Goal: Information Seeking & Learning: Find specific fact

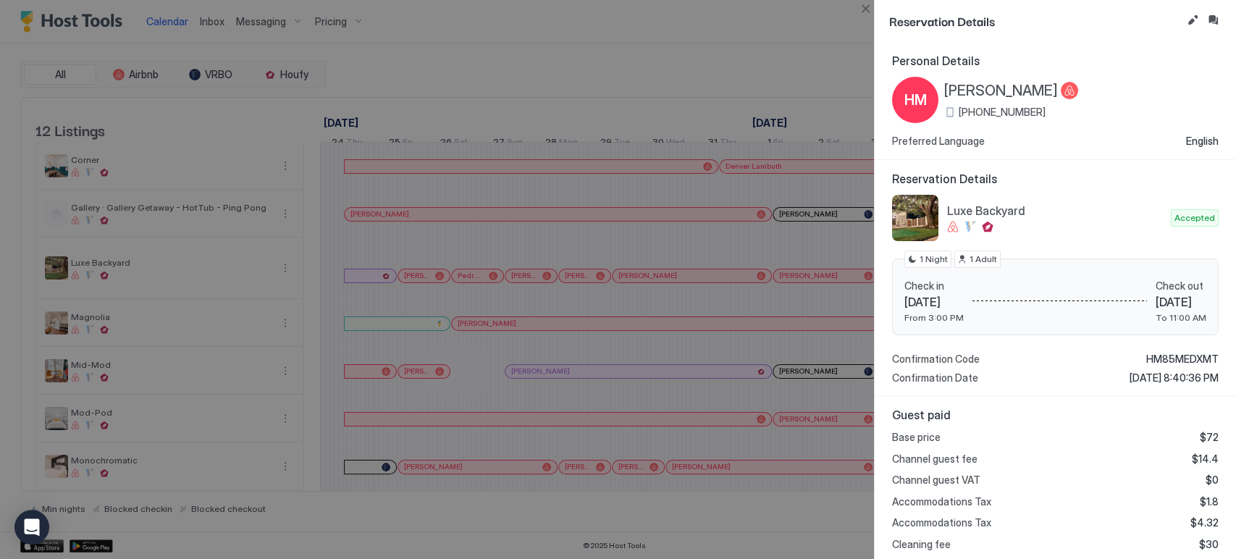
scroll to position [0, 1733]
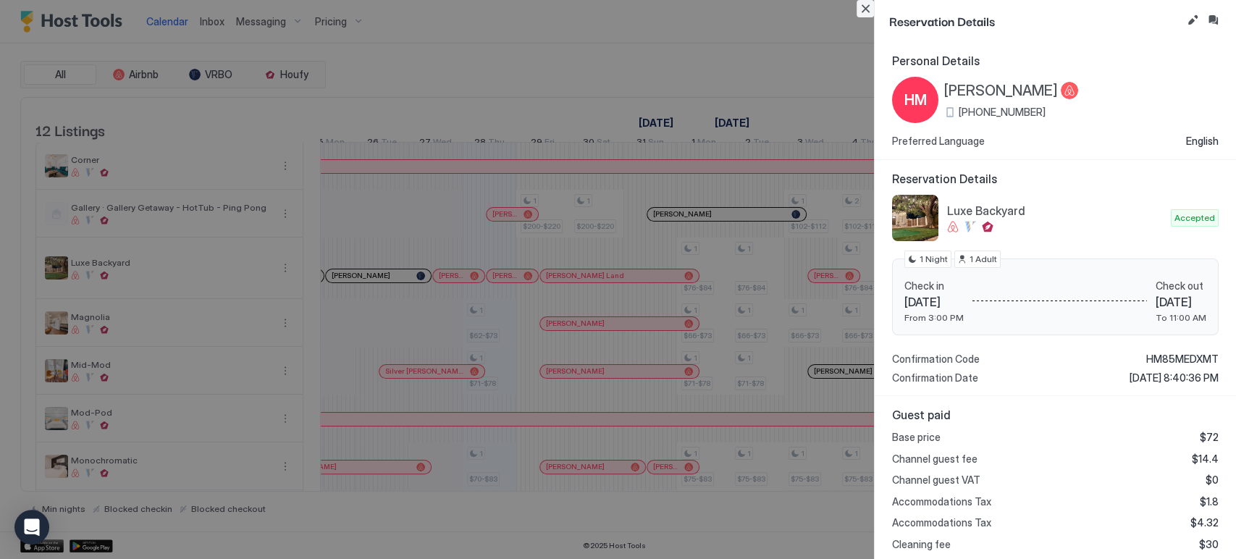
click at [864, 9] on button "Close" at bounding box center [864, 8] width 17 height 17
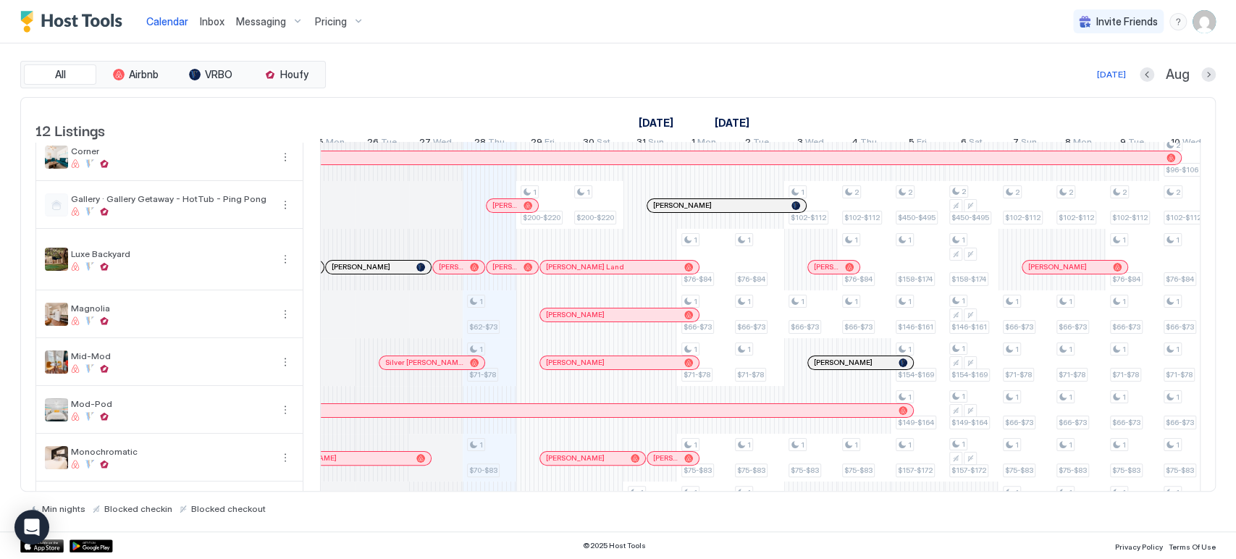
scroll to position [0, 0]
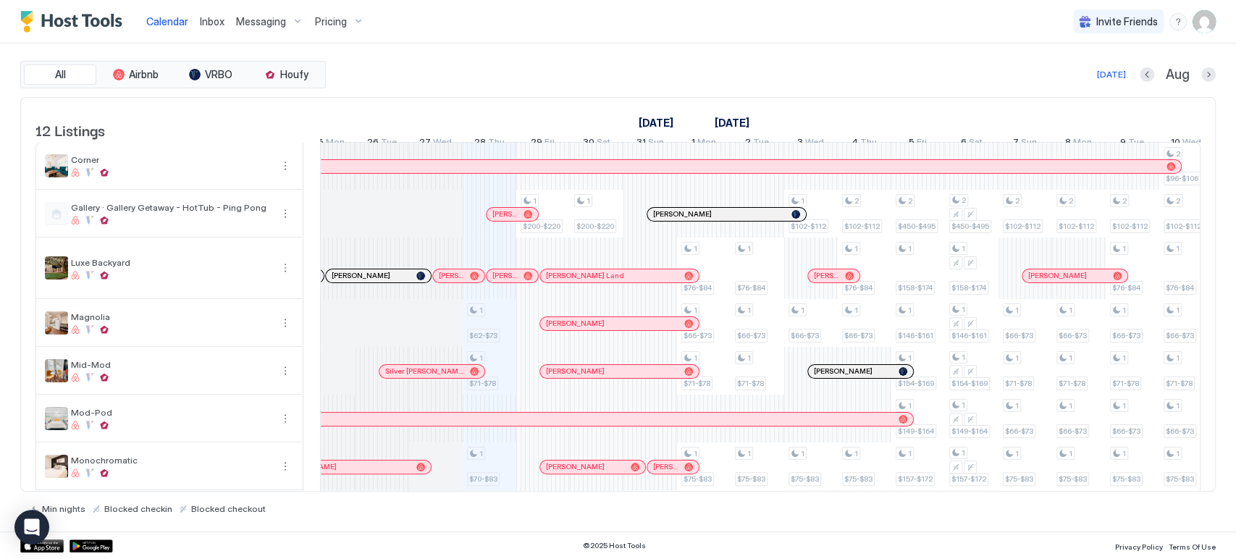
click at [344, 25] on div "Pricing" at bounding box center [339, 21] width 61 height 25
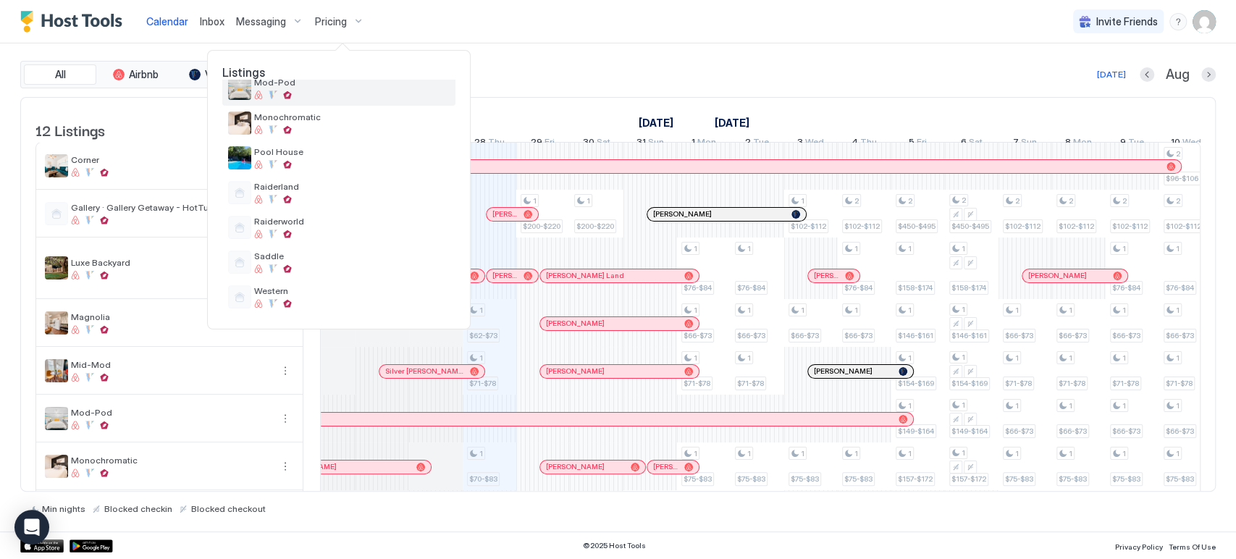
scroll to position [70, 0]
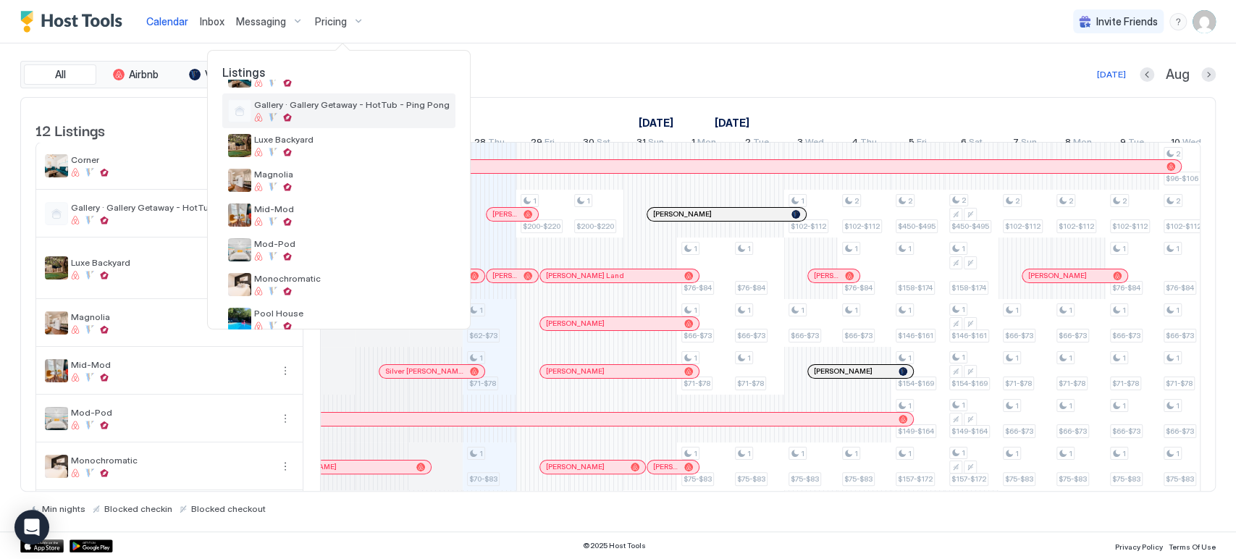
click at [346, 109] on span "Gallery · Gallery Getaway - HotTub - Ping Pong" at bounding box center [351, 104] width 195 height 11
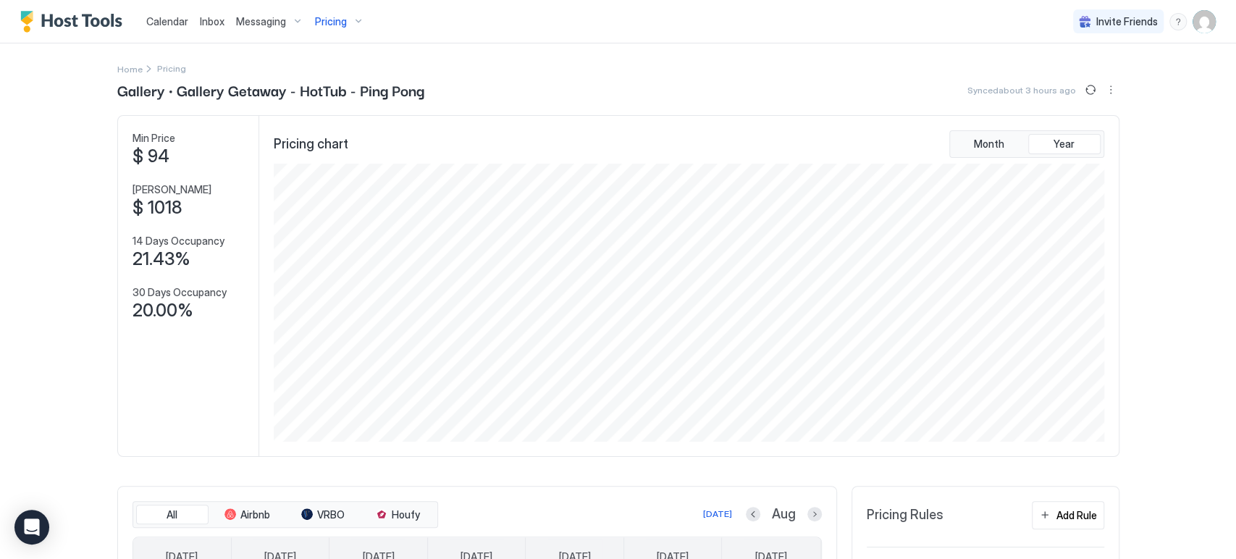
scroll to position [241, 0]
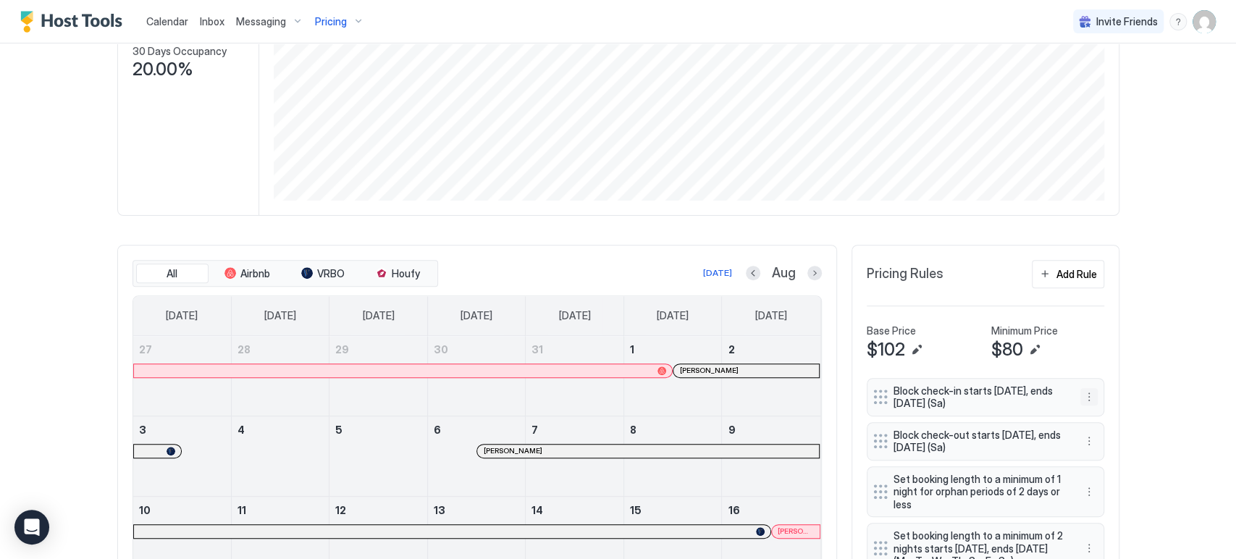
click at [1080, 400] on button "More options" at bounding box center [1088, 396] width 17 height 17
click at [1095, 413] on div "Edit" at bounding box center [1096, 415] width 32 height 11
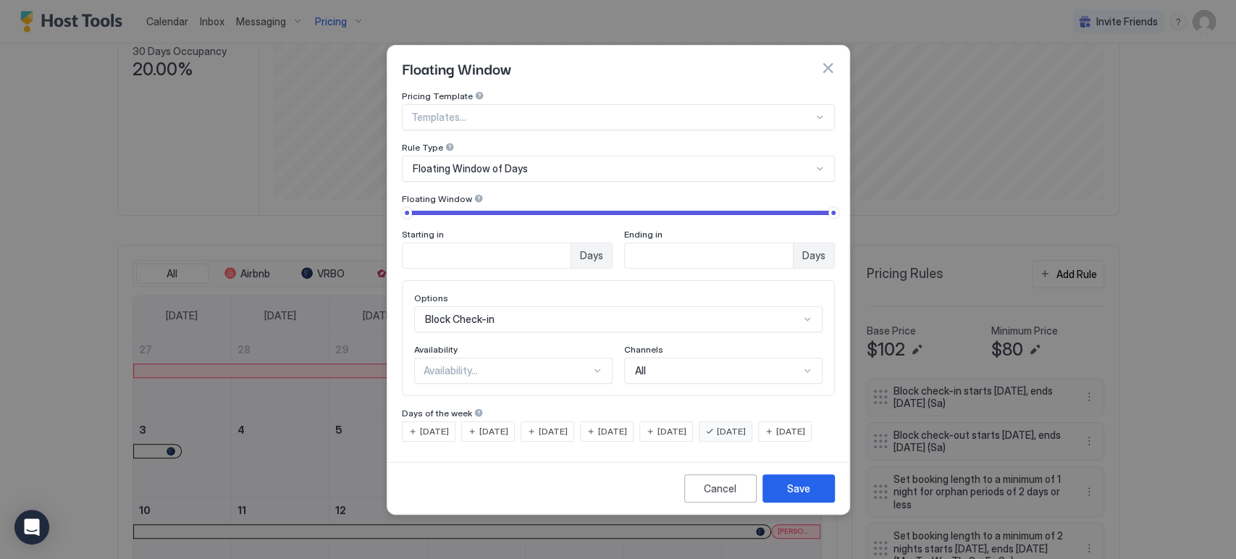
type input "*"
drag, startPoint x: 409, startPoint y: 201, endPoint x: 391, endPoint y: 201, distance: 18.1
click at [391, 201] on div "Pricing Template Templates... Rule Type Floating Window of Days Floating Window…" at bounding box center [618, 273] width 462 height 366
click at [505, 364] on div "Availability..." at bounding box center [506, 370] width 167 height 13
click at [496, 418] on div "Blocked" at bounding box center [514, 432] width 197 height 28
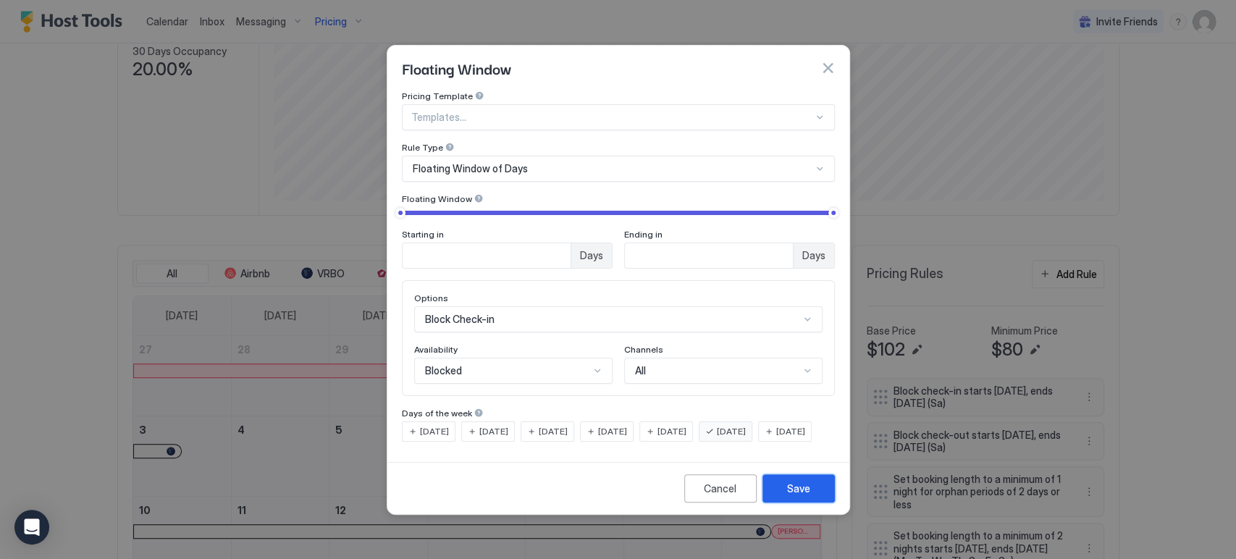
click at [789, 496] on div "Save" at bounding box center [798, 488] width 23 height 15
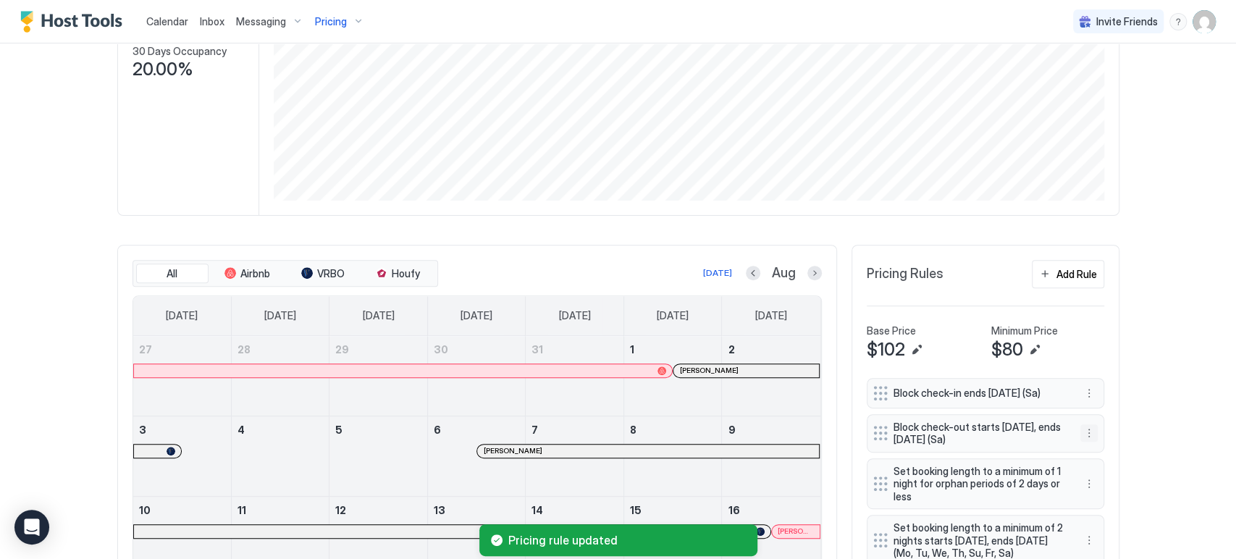
click at [1082, 429] on button "More options" at bounding box center [1088, 432] width 17 height 17
click at [1092, 449] on div "Edit" at bounding box center [1096, 452] width 32 height 11
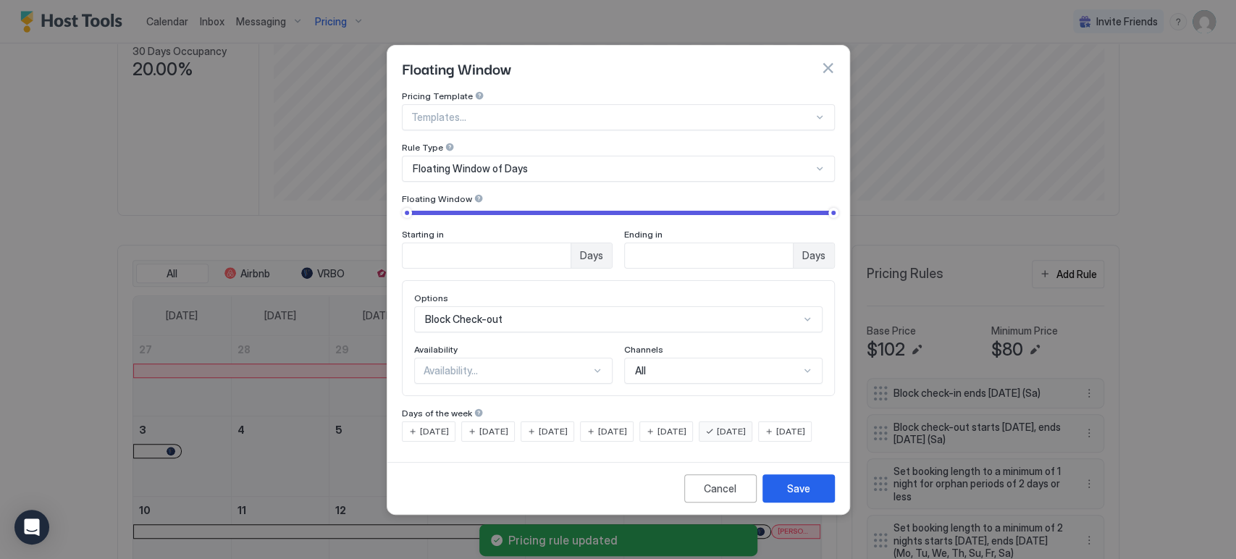
click at [468, 364] on div "Availability..." at bounding box center [506, 370] width 167 height 13
click at [452, 427] on span "Blocked" at bounding box center [441, 432] width 34 height 11
type input "*"
drag, startPoint x: 406, startPoint y: 201, endPoint x: 389, endPoint y: 201, distance: 17.4
click at [389, 201] on div "Pricing Template Templates... Rule Type Floating Window of Days Floating Window…" at bounding box center [618, 273] width 462 height 366
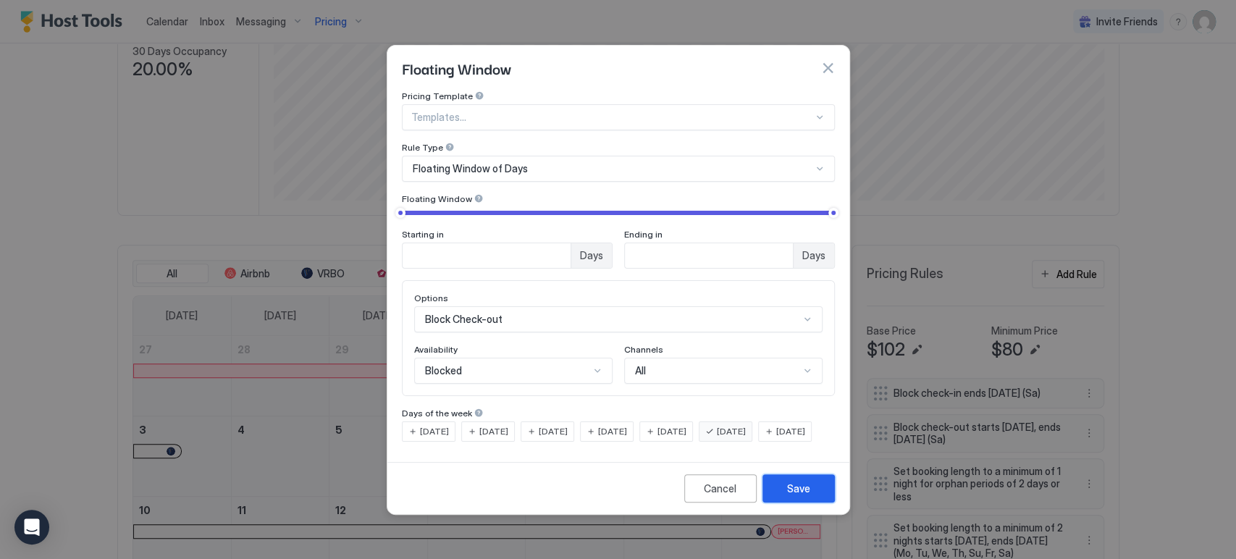
click at [806, 496] on div "Save" at bounding box center [798, 488] width 23 height 15
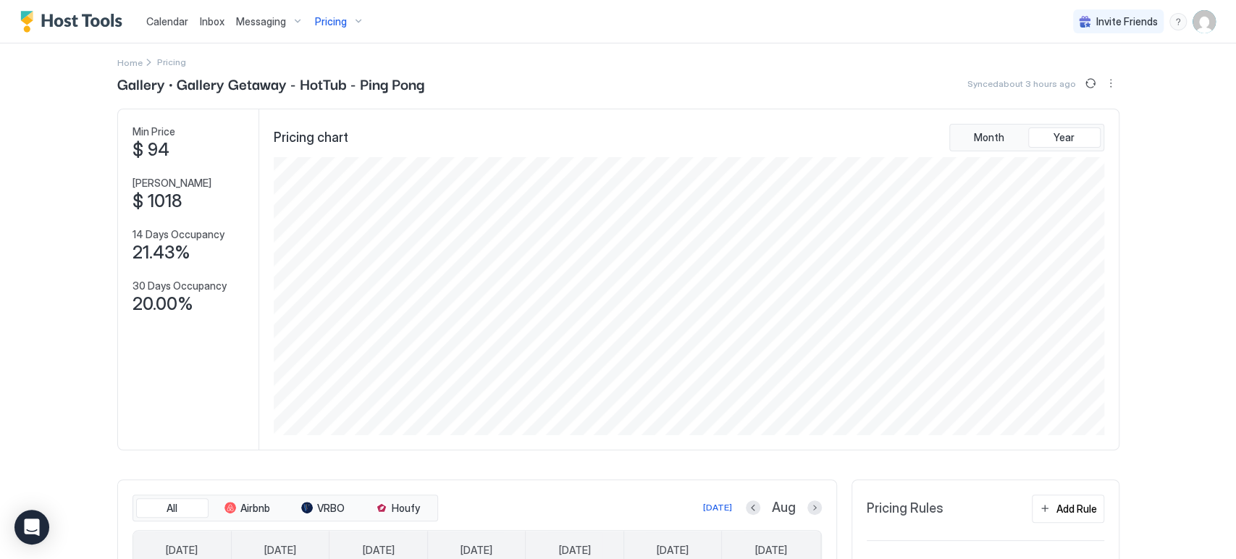
scroll to position [0, 0]
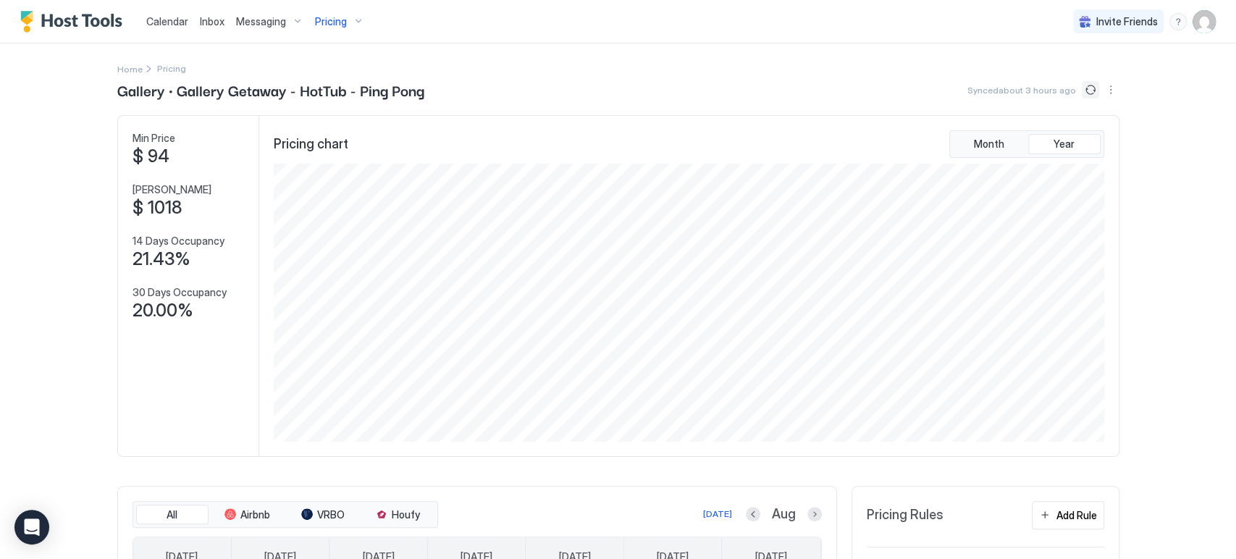
click at [1085, 88] on button "Sync prices" at bounding box center [1090, 89] width 17 height 17
click at [183, 26] on span "Calendar" at bounding box center [167, 21] width 42 height 12
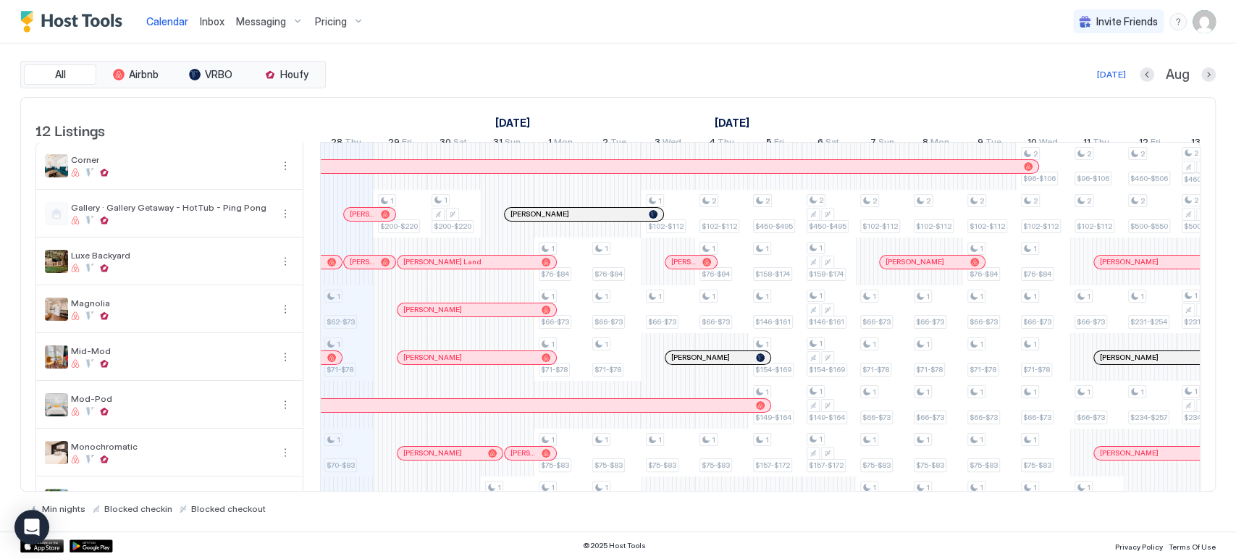
click at [677, 49] on div "All Airbnb VRBO Houfy [DATE] [DATE] Listings [DATE] [DATE] [DATE] 13 Wed 14 Thu…" at bounding box center [617, 287] width 1195 height 488
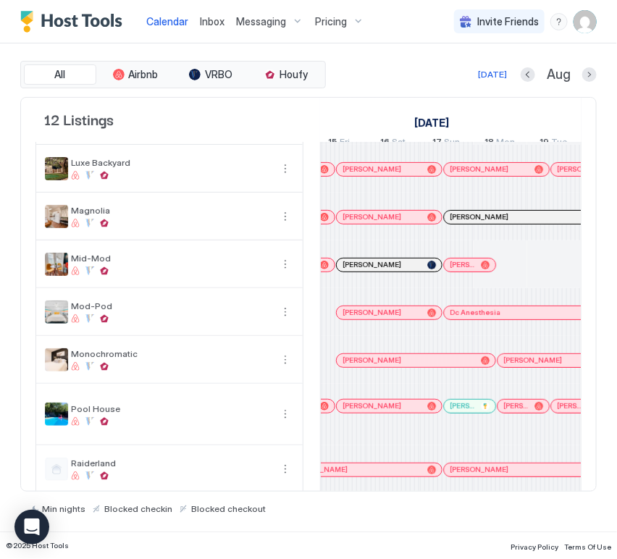
scroll to position [0, 1160]
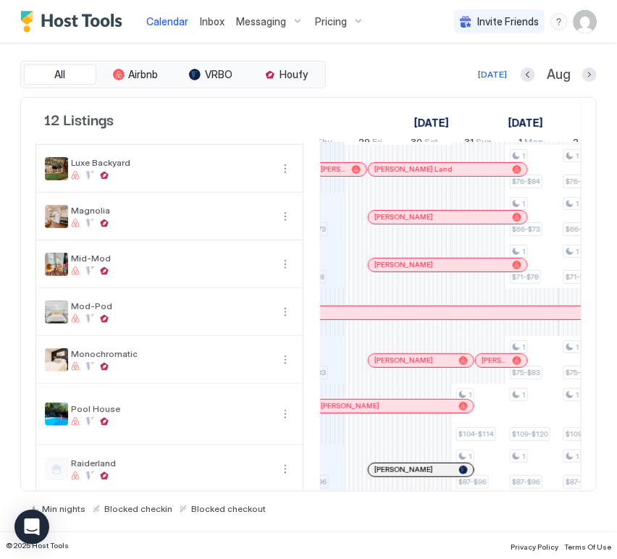
drag, startPoint x: 468, startPoint y: 182, endPoint x: 481, endPoint y: 206, distance: 27.2
click at [468, 175] on div at bounding box center [468, 170] width 12 height 12
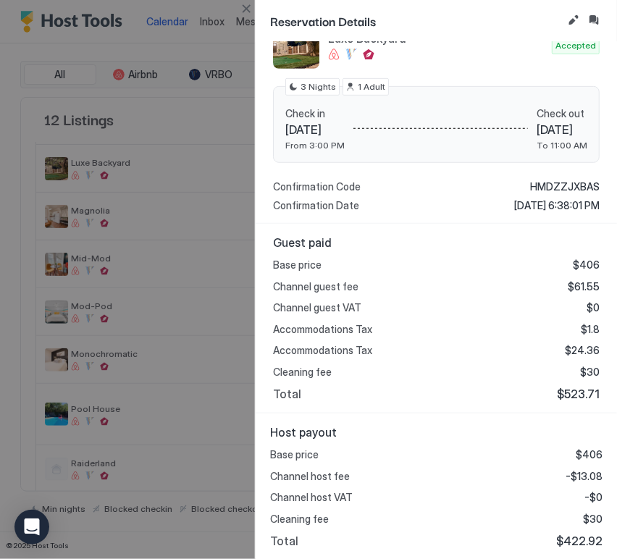
click at [582, 536] on span "$422.92" at bounding box center [579, 541] width 46 height 14
copy span "422.92"
click at [249, 11] on button "Close" at bounding box center [245, 8] width 17 height 17
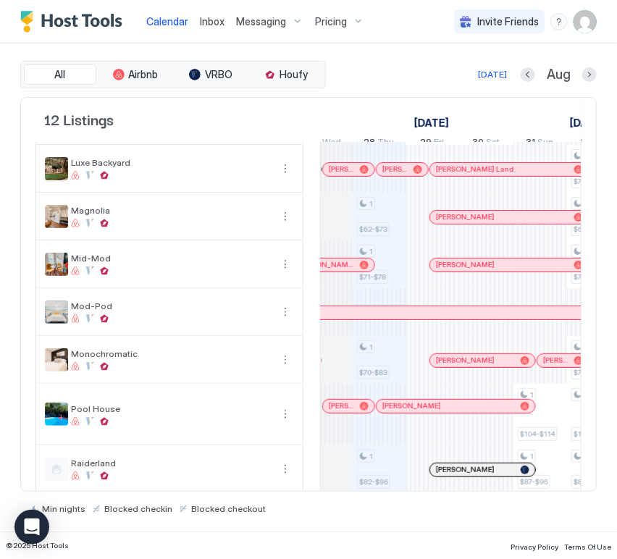
scroll to position [0, 1800]
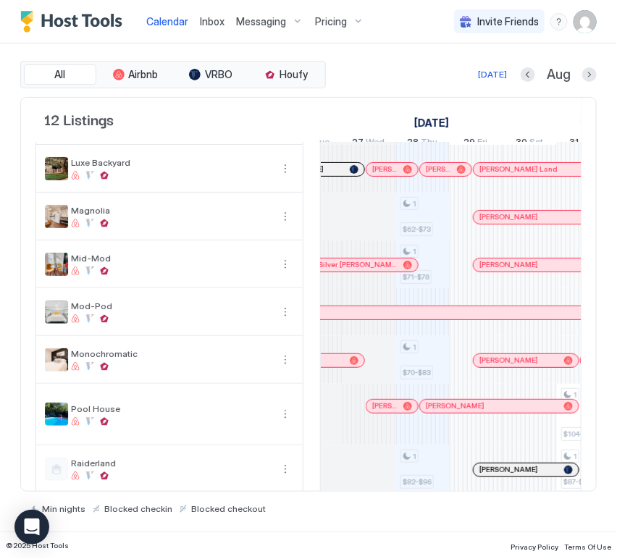
click at [431, 176] on div "[PERSON_NAME]" at bounding box center [445, 169] width 51 height 13
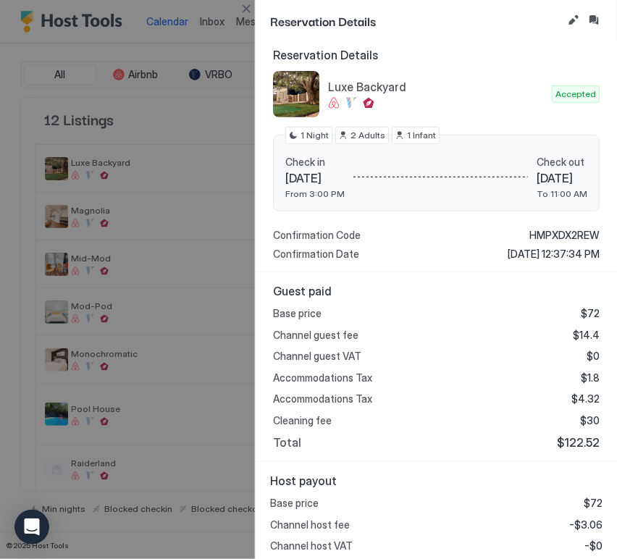
scroll to position [172, 0]
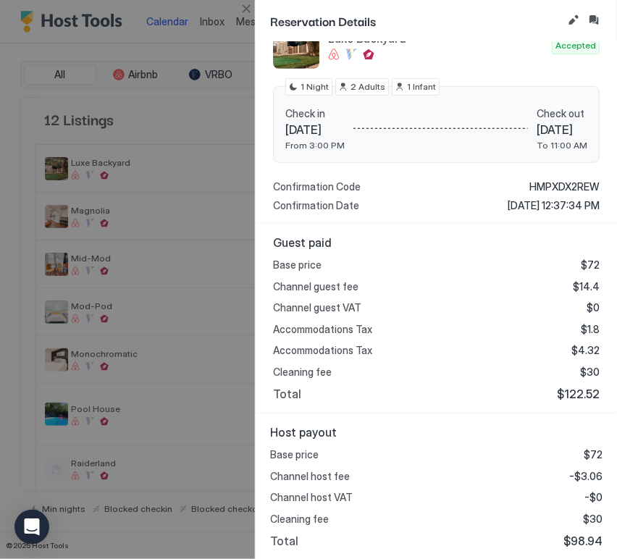
click at [570, 536] on span "$98.94" at bounding box center [582, 541] width 39 height 14
copy span "98.94"
click at [246, 7] on button "Close" at bounding box center [245, 8] width 17 height 17
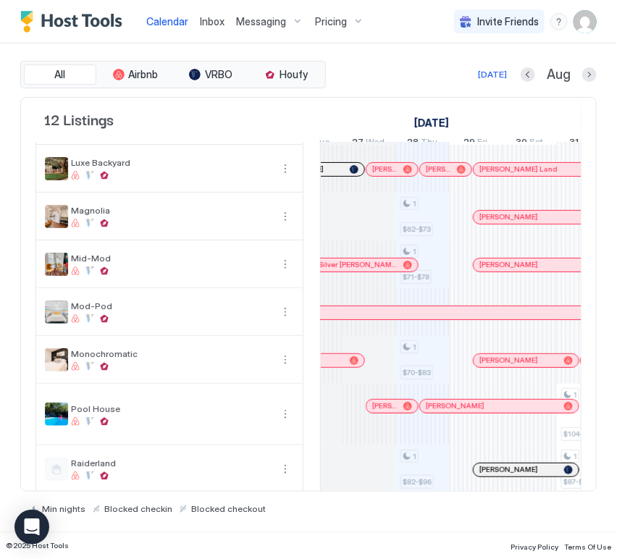
click at [388, 175] on div at bounding box center [394, 170] width 12 height 12
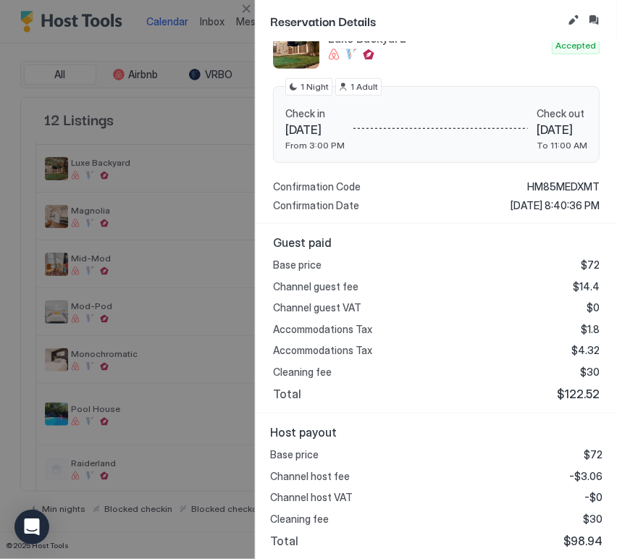
click at [580, 544] on span "$98.94" at bounding box center [582, 541] width 39 height 14
copy span "98.94"
click at [242, 4] on button "Close" at bounding box center [245, 8] width 17 height 17
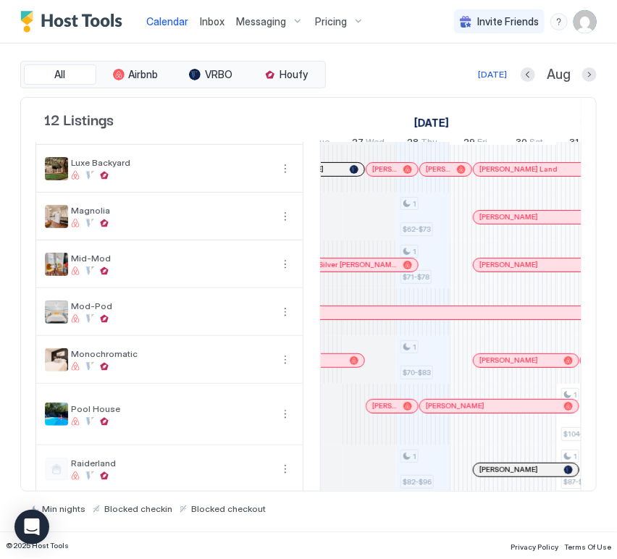
click at [334, 175] on div at bounding box center [339, 170] width 12 height 12
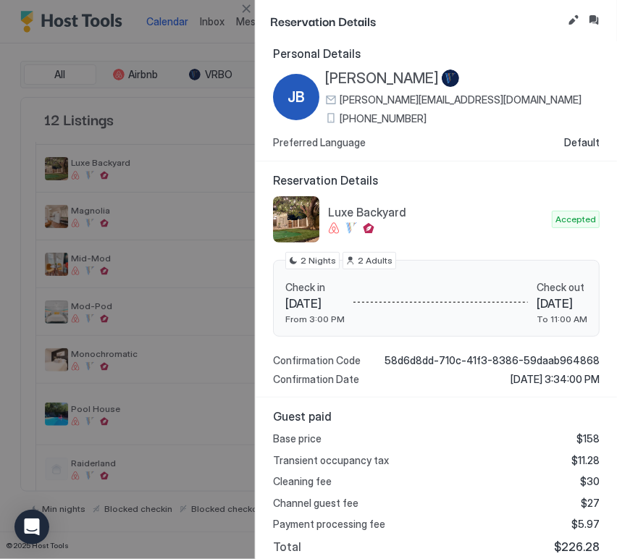
scroll to position [0, 0]
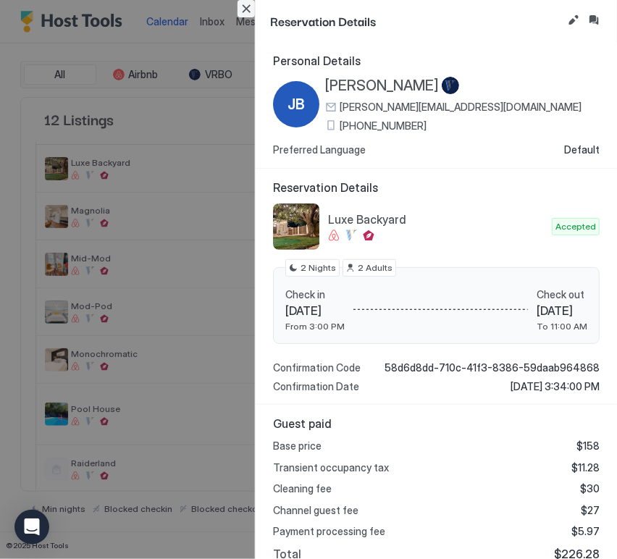
click at [245, 7] on button "Close" at bounding box center [245, 8] width 17 height 17
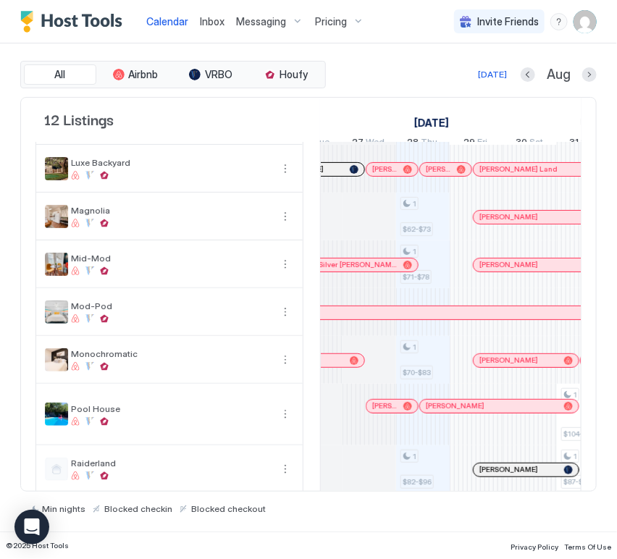
click at [342, 175] on div at bounding box center [348, 170] width 12 height 12
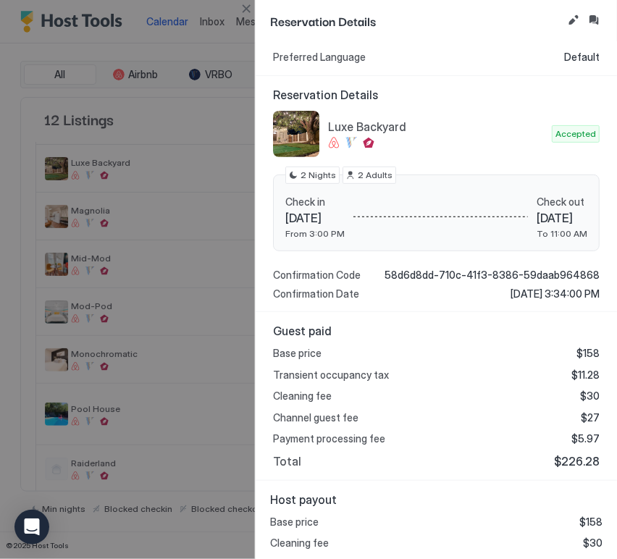
scroll to position [138, 0]
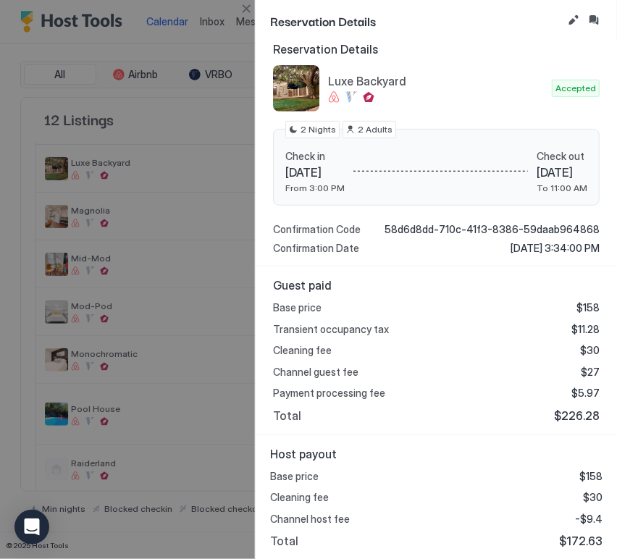
click at [573, 541] on span "$172.63" at bounding box center [580, 541] width 43 height 14
copy span "172.63"
click at [252, 9] on button "Close" at bounding box center [245, 8] width 17 height 17
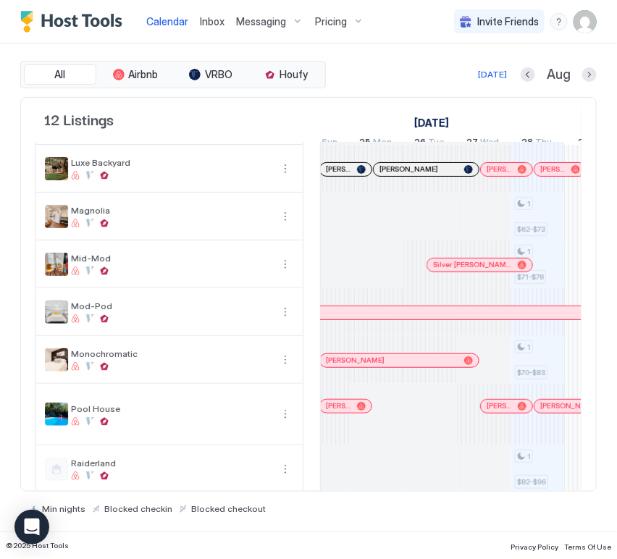
scroll to position [0, 1624]
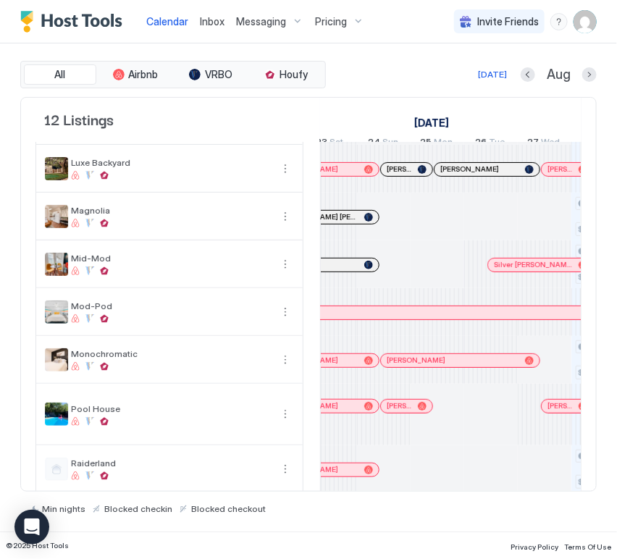
click at [409, 175] on div at bounding box center [410, 170] width 12 height 12
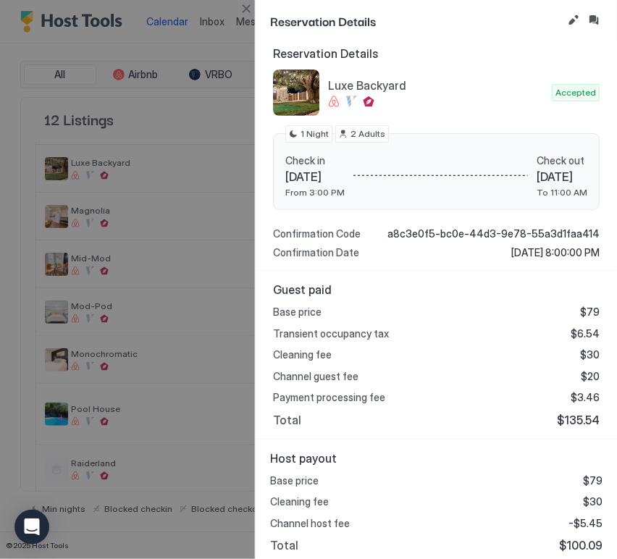
scroll to position [138, 0]
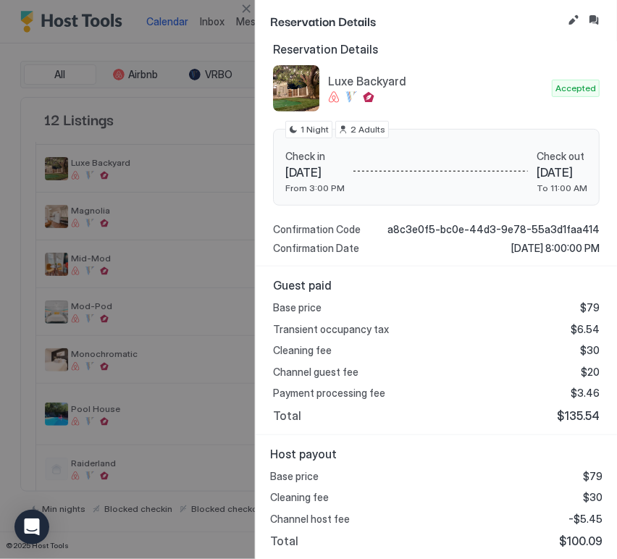
click at [579, 539] on span "$100.09" at bounding box center [580, 541] width 43 height 14
copy span "100.09"
click at [243, 11] on button "Close" at bounding box center [245, 8] width 17 height 17
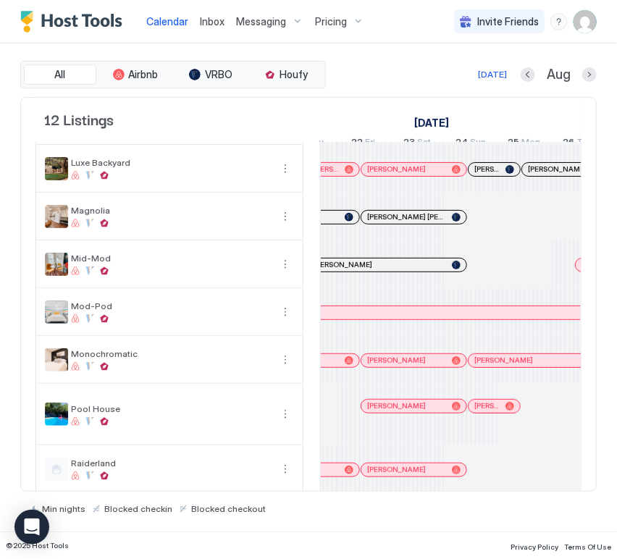
scroll to position [0, 1501]
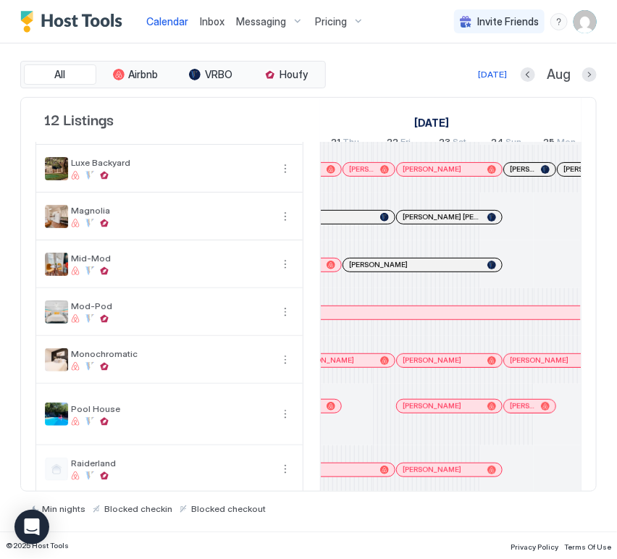
click at [0, 0] on div at bounding box center [0, 0] width 0 height 0
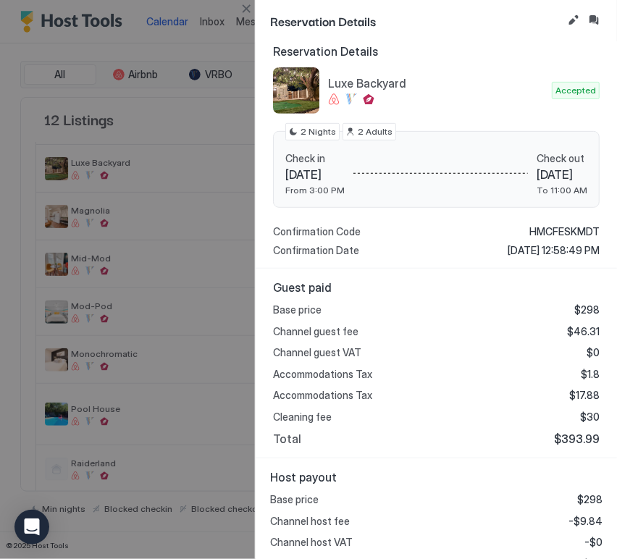
scroll to position [172, 0]
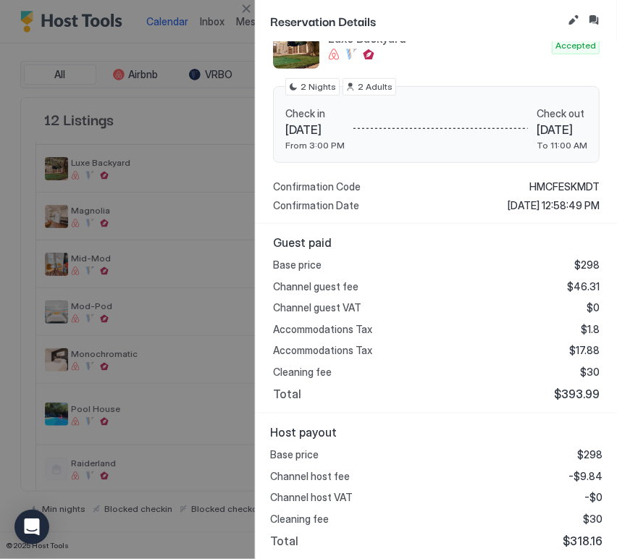
click at [581, 543] on span "$318.16" at bounding box center [582, 541] width 40 height 14
copy span "318.16"
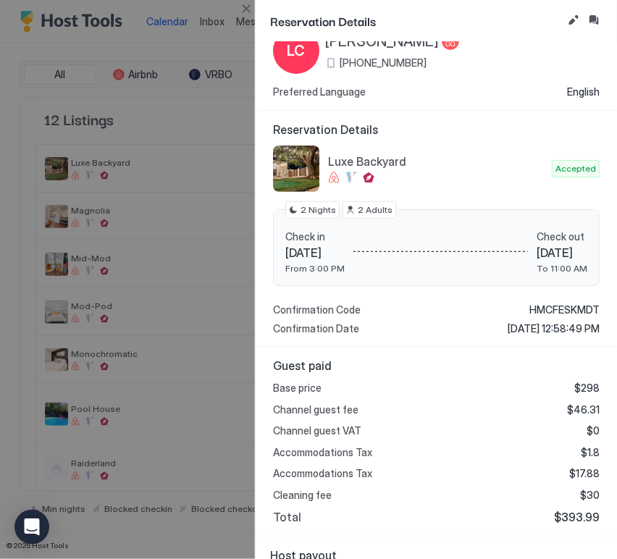
scroll to position [0, 0]
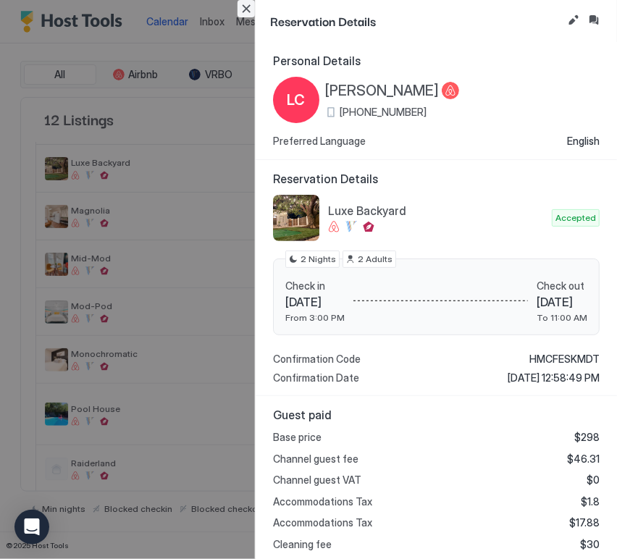
click at [244, 8] on button "Close" at bounding box center [245, 8] width 17 height 17
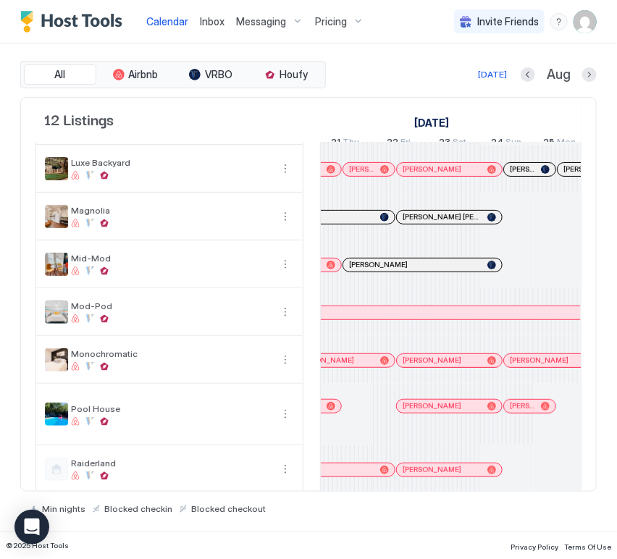
click at [0, 0] on div at bounding box center [0, 0] width 0 height 0
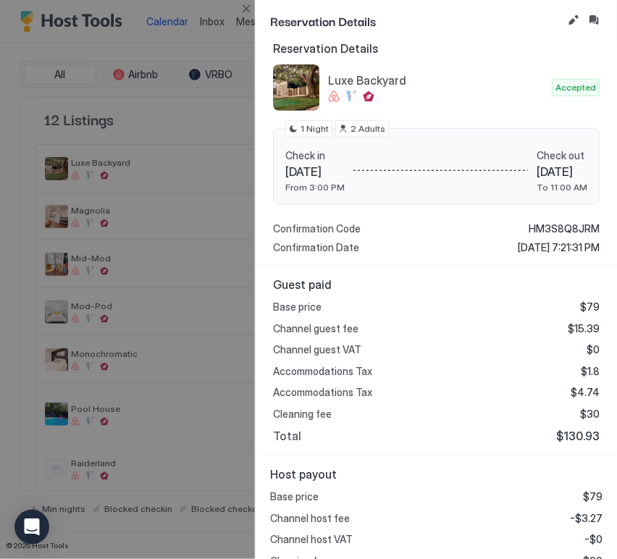
scroll to position [172, 0]
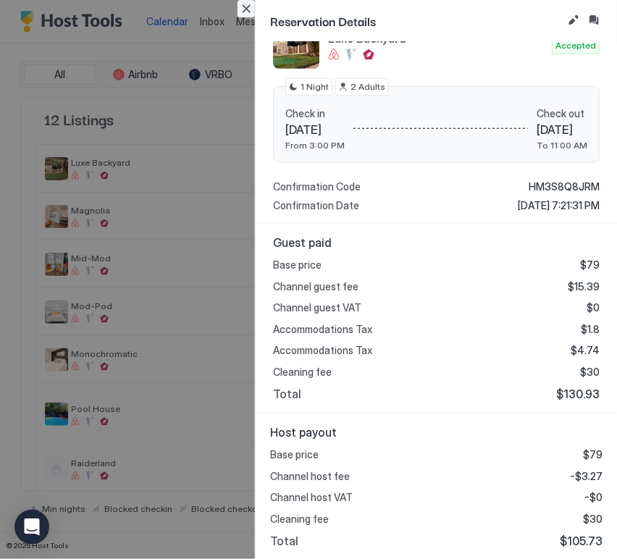
click at [248, 7] on button "Close" at bounding box center [245, 8] width 17 height 17
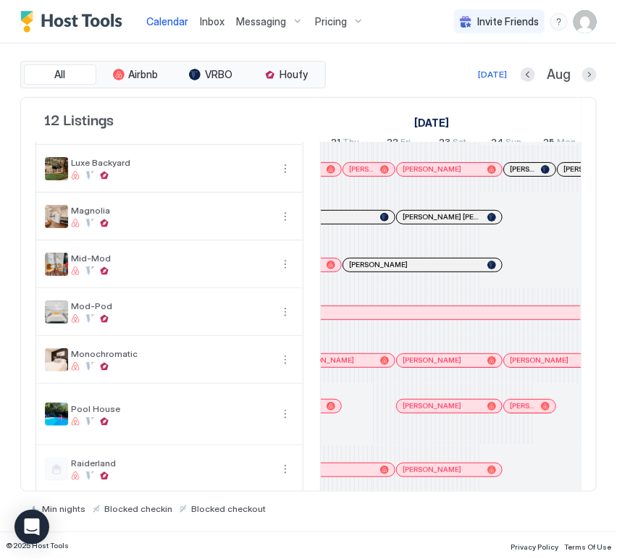
scroll to position [0, 1467]
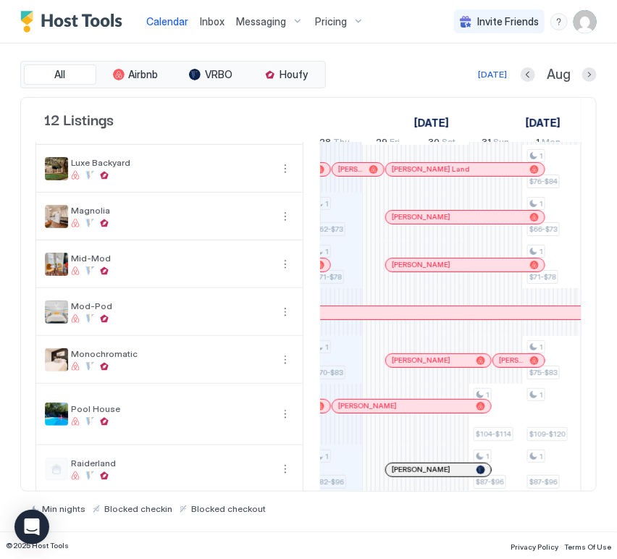
drag, startPoint x: 483, startPoint y: 224, endPoint x: 494, endPoint y: 186, distance: 40.1
click at [482, 223] on div at bounding box center [483, 217] width 12 height 12
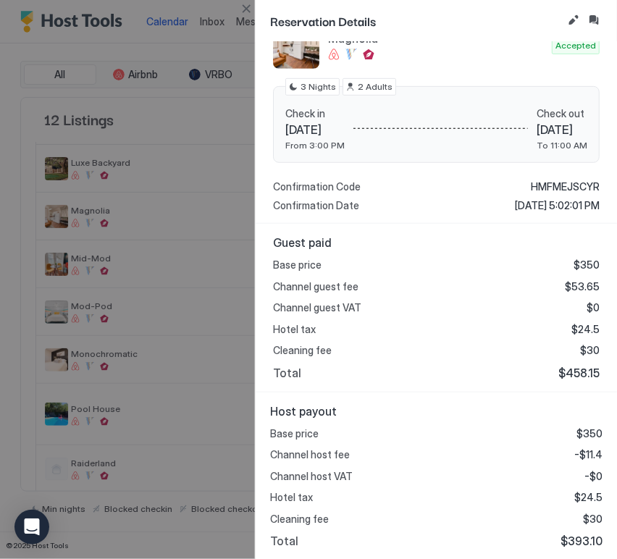
click at [578, 541] on span "$393.10" at bounding box center [581, 541] width 42 height 14
copy span "393.10"
click at [240, 10] on button "Close" at bounding box center [245, 8] width 17 height 17
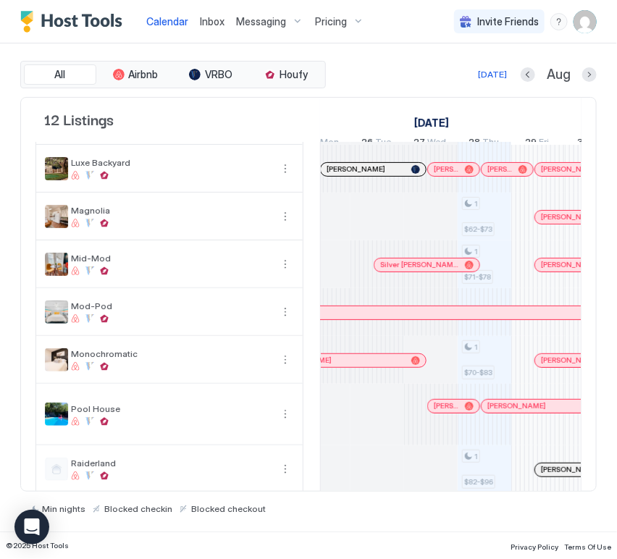
click at [441, 271] on div at bounding box center [442, 265] width 12 height 12
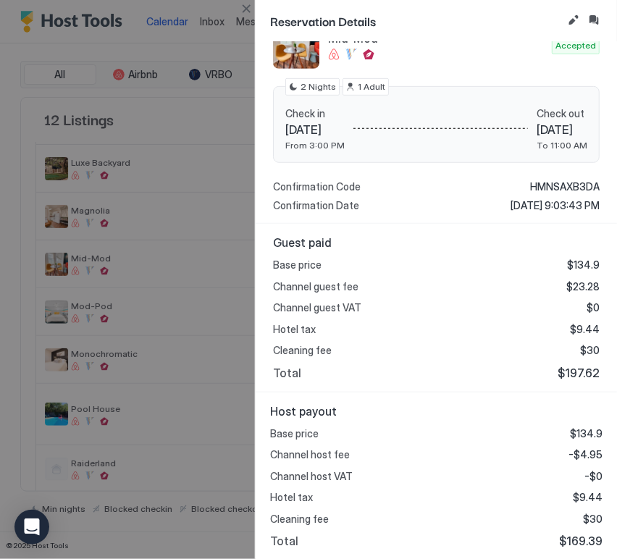
click at [572, 528] on div "Base price $134.9 Channel host fee -$4.95 Channel host VAT -$0 Hotel tax $9.44 …" at bounding box center [436, 488] width 332 height 122
click at [572, 534] on span "$169.39" at bounding box center [580, 541] width 43 height 14
copy span "169.39"
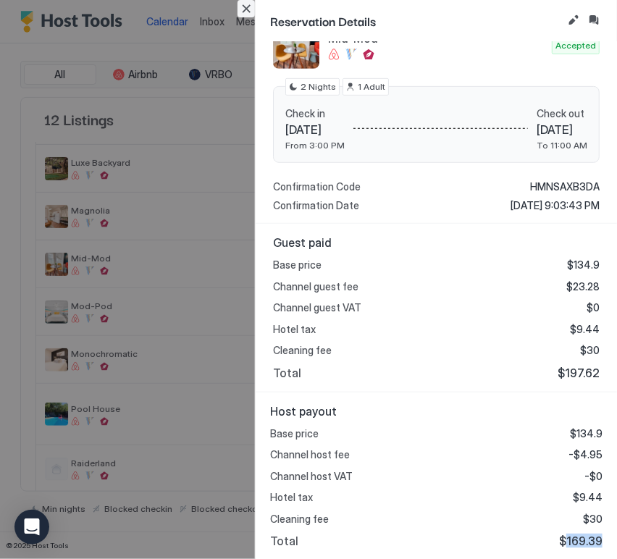
click at [250, 7] on button "Close" at bounding box center [245, 8] width 17 height 17
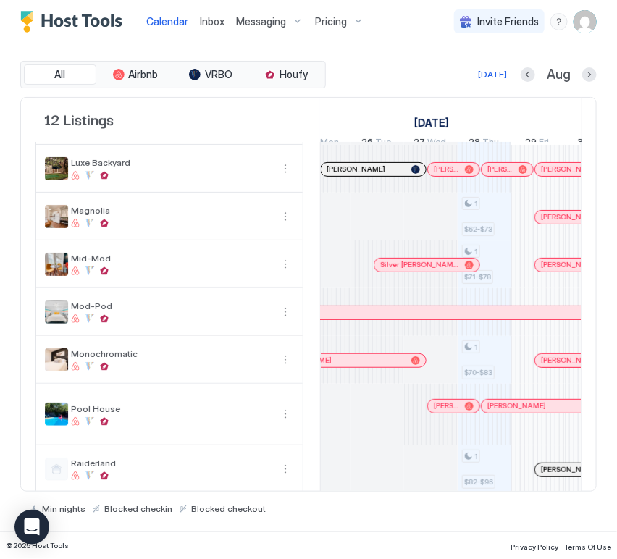
click at [549, 269] on span "[PERSON_NAME]" at bounding box center [570, 264] width 59 height 9
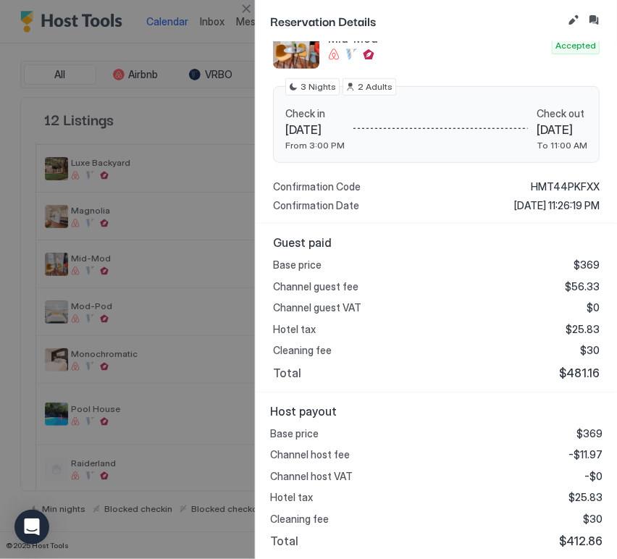
click at [565, 537] on span "$412.86" at bounding box center [580, 541] width 43 height 14
copy span "412.86"
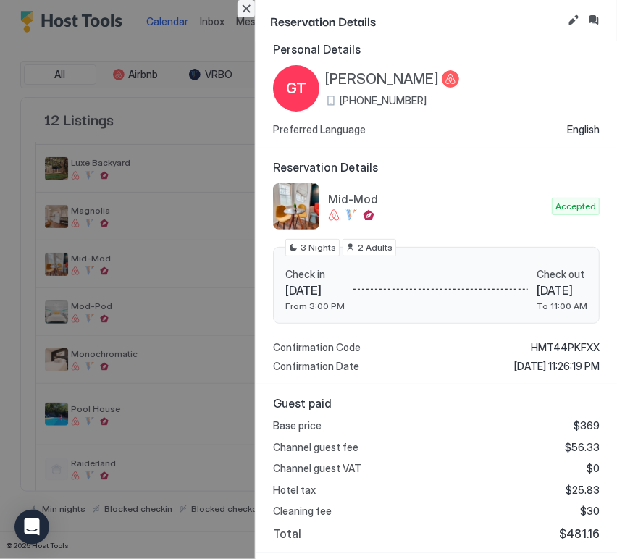
drag, startPoint x: 251, startPoint y: 12, endPoint x: 263, endPoint y: 19, distance: 13.7
click at [251, 12] on button "Close" at bounding box center [245, 8] width 17 height 17
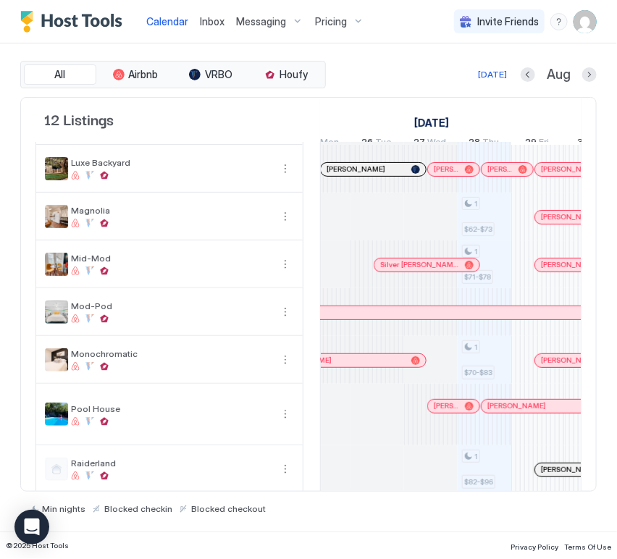
click at [421, 271] on div at bounding box center [422, 265] width 12 height 12
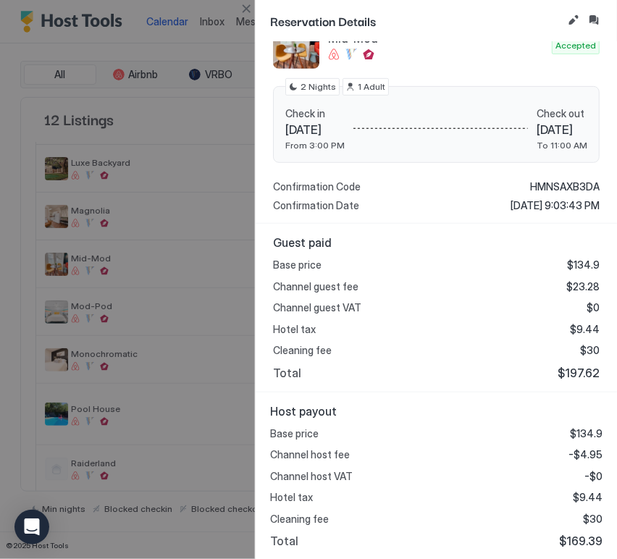
click at [574, 537] on span "$169.39" at bounding box center [580, 541] width 43 height 14
click at [238, 7] on button "Close" at bounding box center [245, 8] width 17 height 17
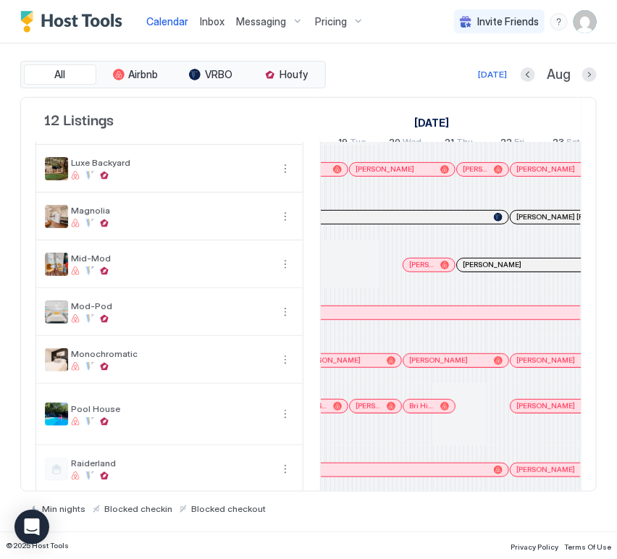
scroll to position [0, 1283]
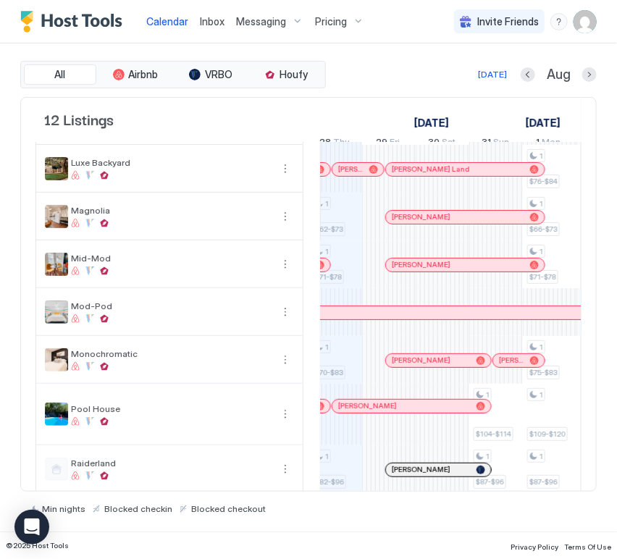
click at [518, 366] on div at bounding box center [518, 361] width 12 height 12
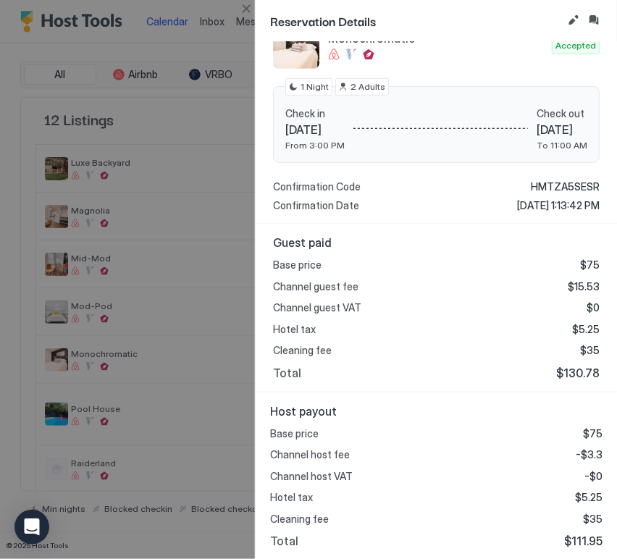
click at [579, 536] on span "$111.95" at bounding box center [583, 541] width 38 height 14
copy span "111.95"
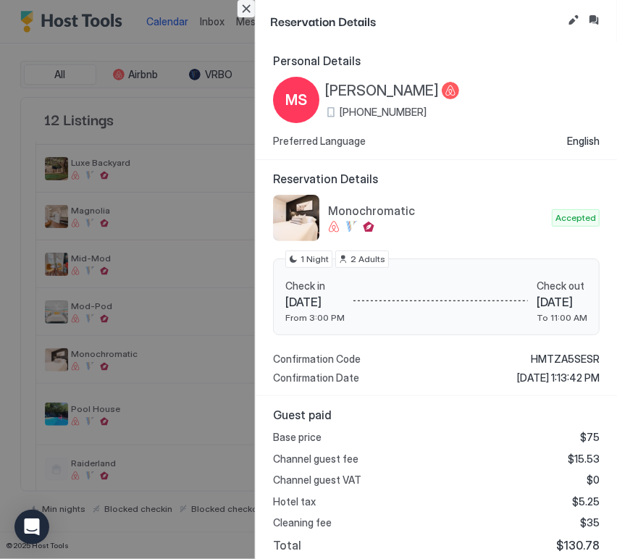
click at [245, 12] on button "Close" at bounding box center [245, 8] width 17 height 17
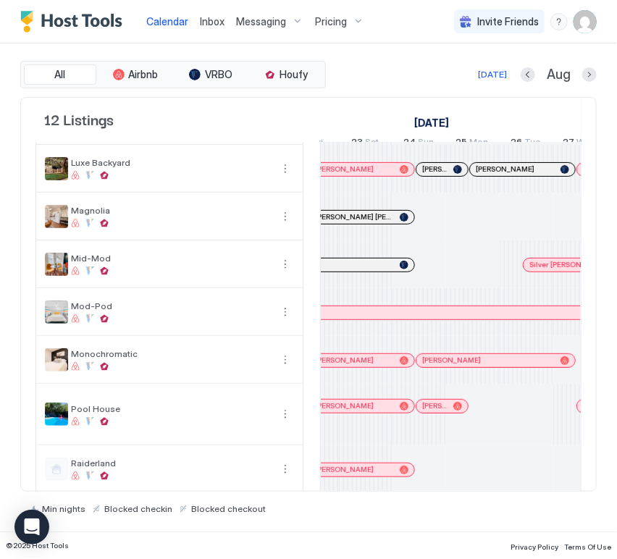
click at [478, 366] on div at bounding box center [479, 361] width 12 height 12
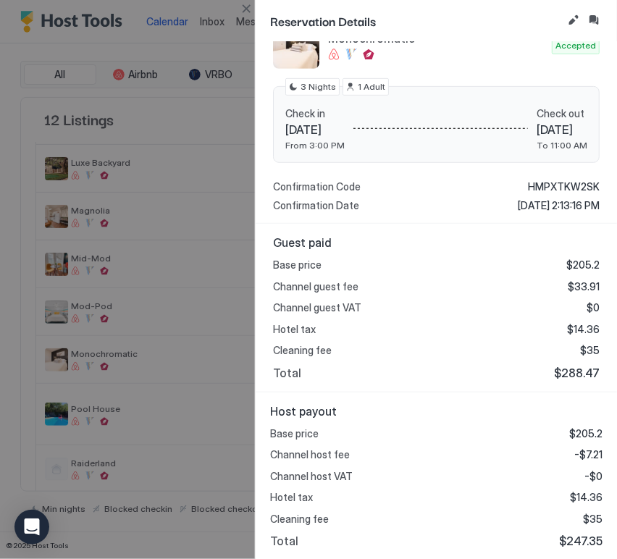
click at [573, 541] on span "$247.35" at bounding box center [580, 541] width 43 height 14
click at [242, 13] on button "Close" at bounding box center [245, 8] width 17 height 17
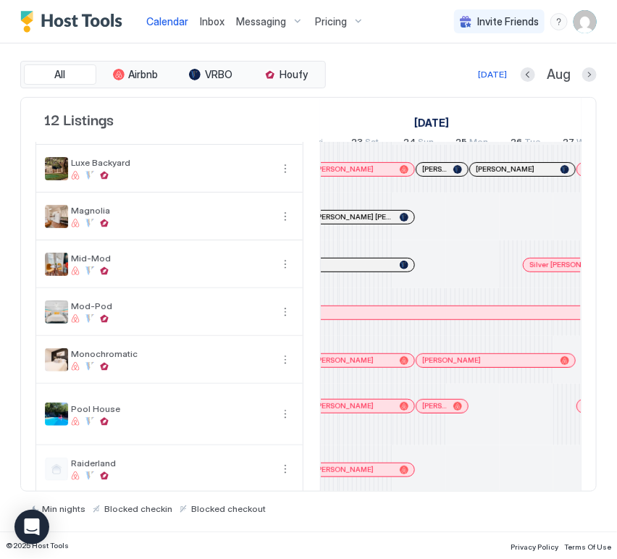
click at [366, 366] on div at bounding box center [368, 361] width 12 height 12
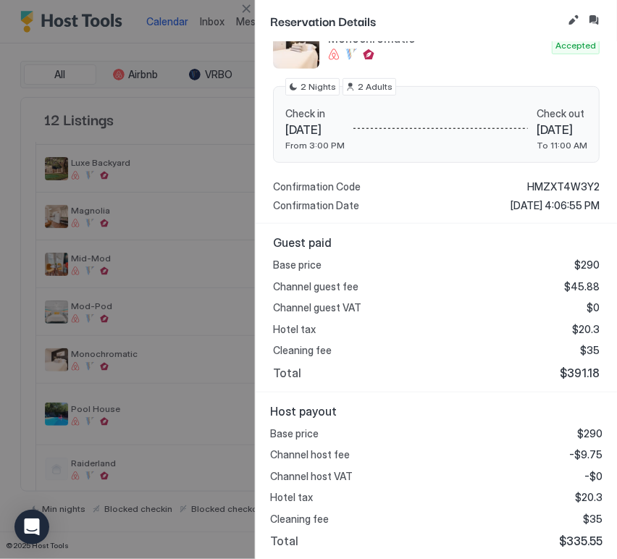
click at [576, 537] on span "$335.55" at bounding box center [580, 541] width 43 height 14
click at [243, 14] on button "Close" at bounding box center [245, 8] width 17 height 17
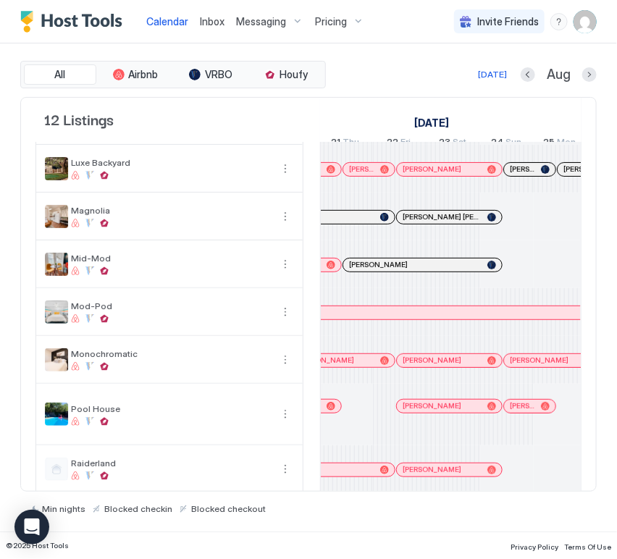
click at [0, 0] on div at bounding box center [0, 0] width 0 height 0
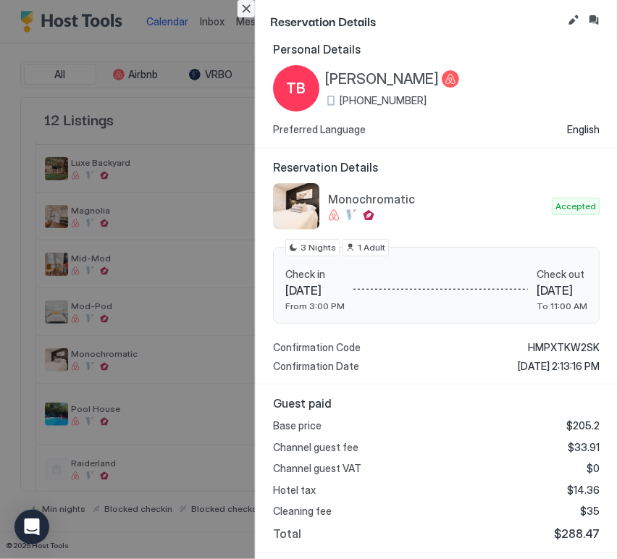
click at [248, 14] on button "Close" at bounding box center [245, 8] width 17 height 17
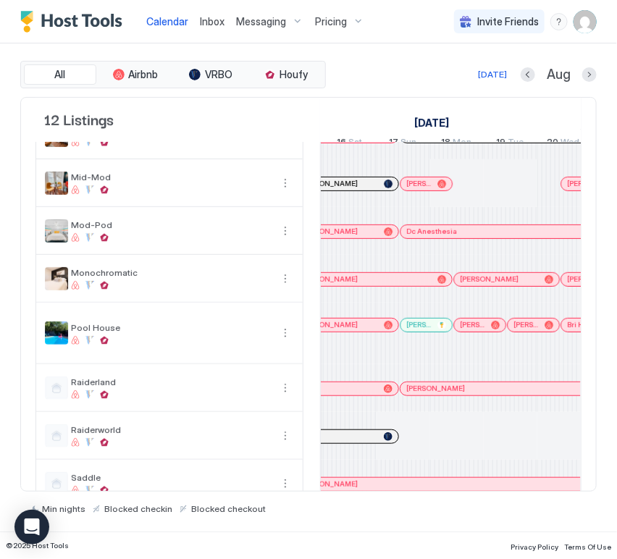
scroll to position [0, 1222]
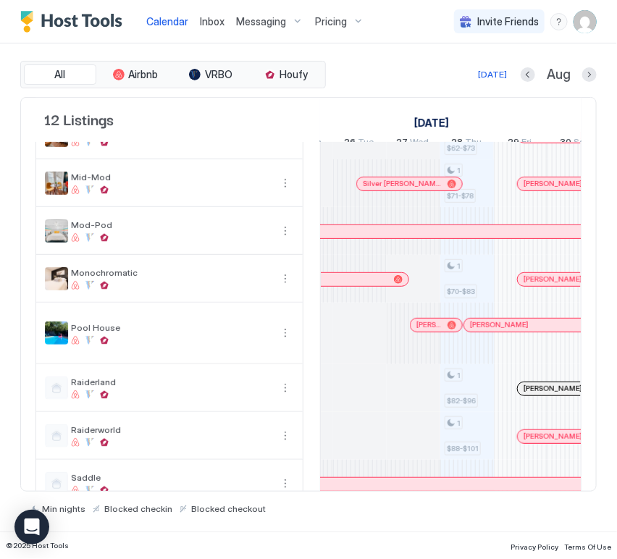
click at [0, 0] on div at bounding box center [0, 0] width 0 height 0
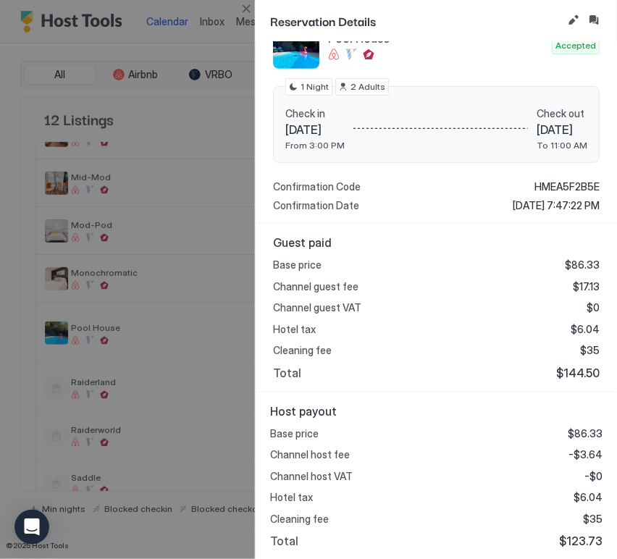
click at [567, 547] on div "Host payout Base price $86.33 Channel host fee -$3.64 Channel host VAT -$0 Hote…" at bounding box center [436, 476] width 361 height 168
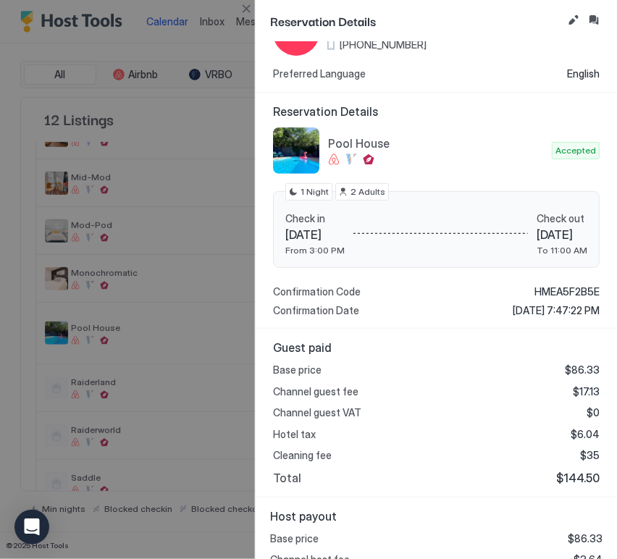
scroll to position [0, 0]
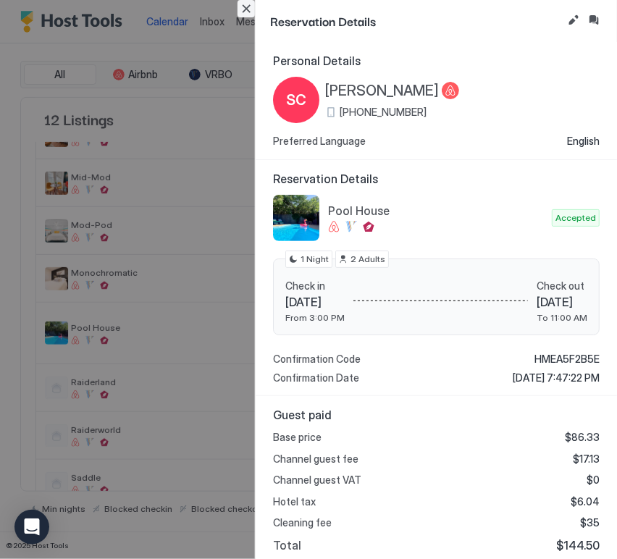
click at [242, 10] on button "Close" at bounding box center [245, 8] width 17 height 17
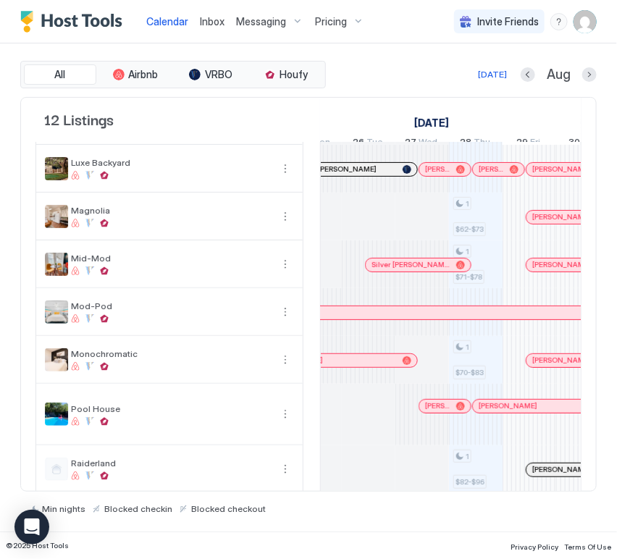
scroll to position [0, 1756]
